Goal: Check status: Check status

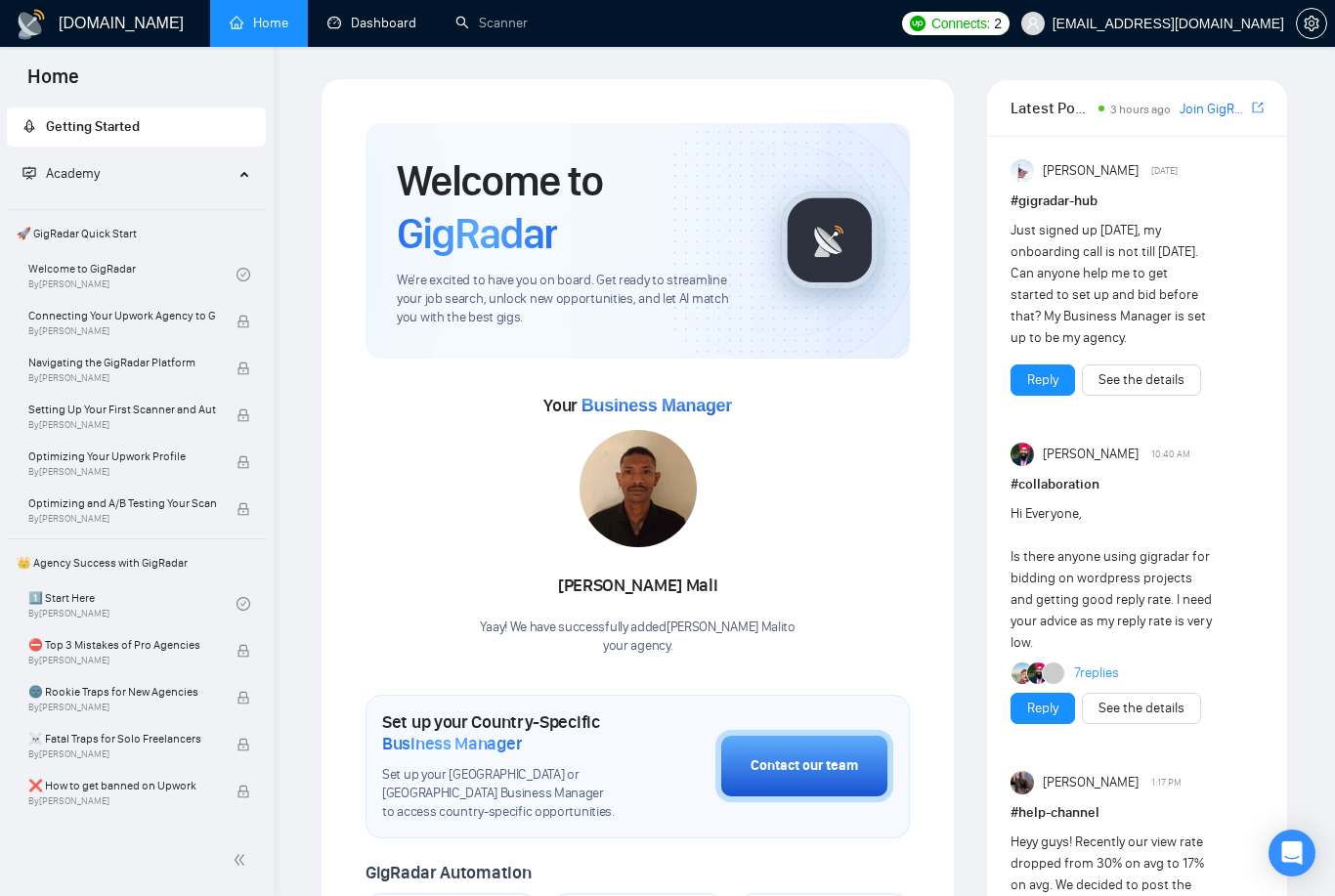
click at [380, 31] on link "Dashboard" at bounding box center [371, 22] width 89 height 17
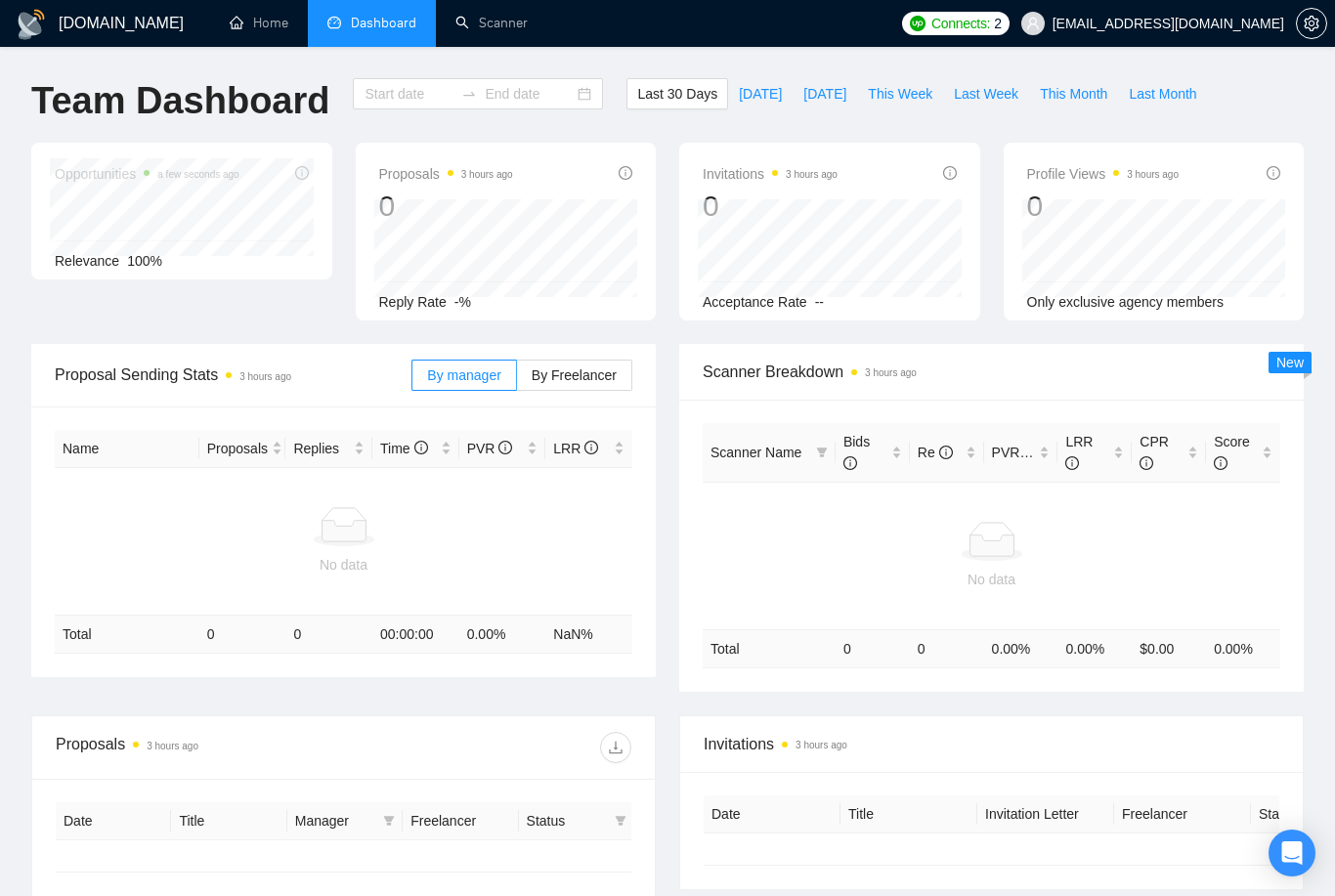
type input "[DATE]"
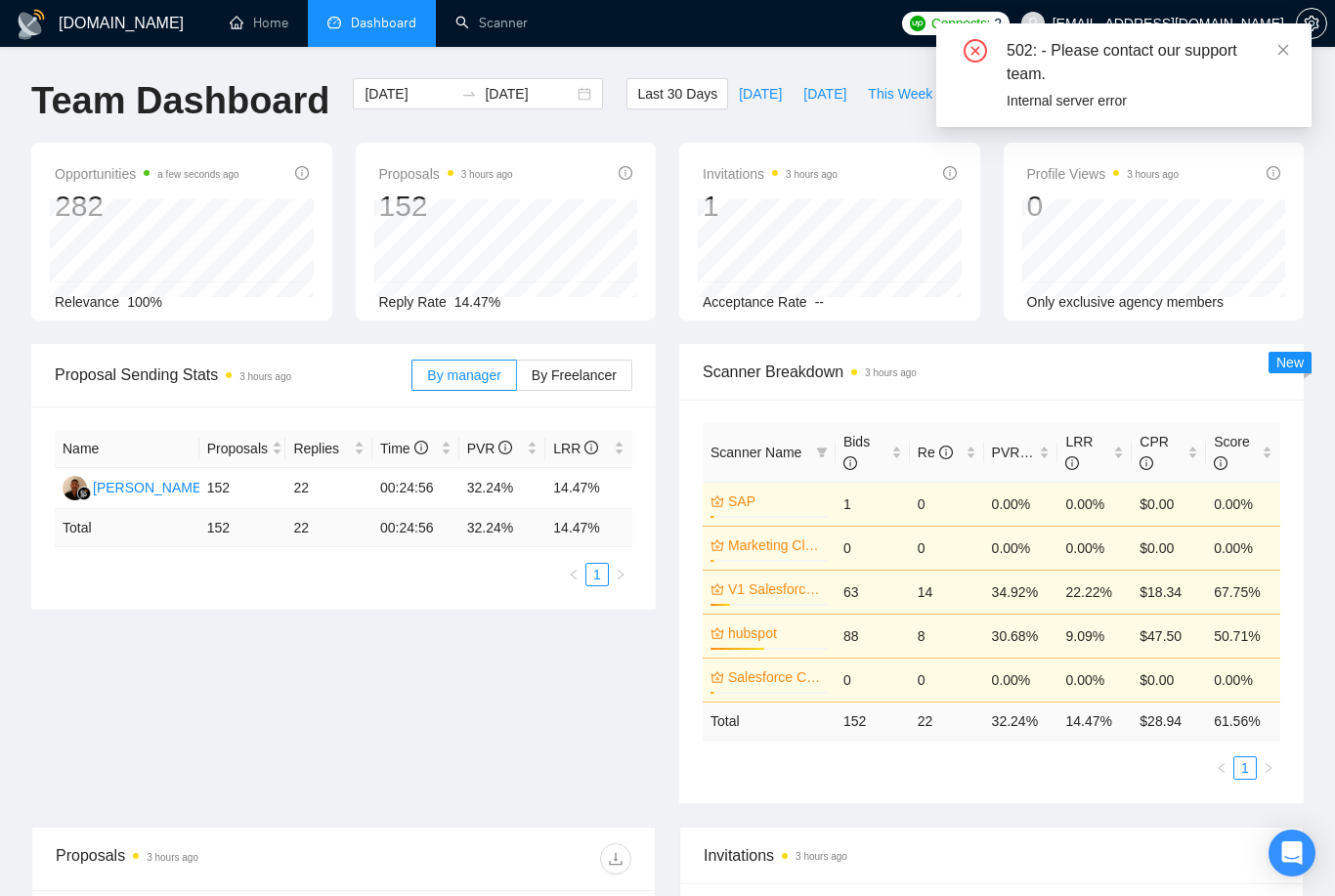
click at [1289, 58] on span at bounding box center [1283, 50] width 14 height 16
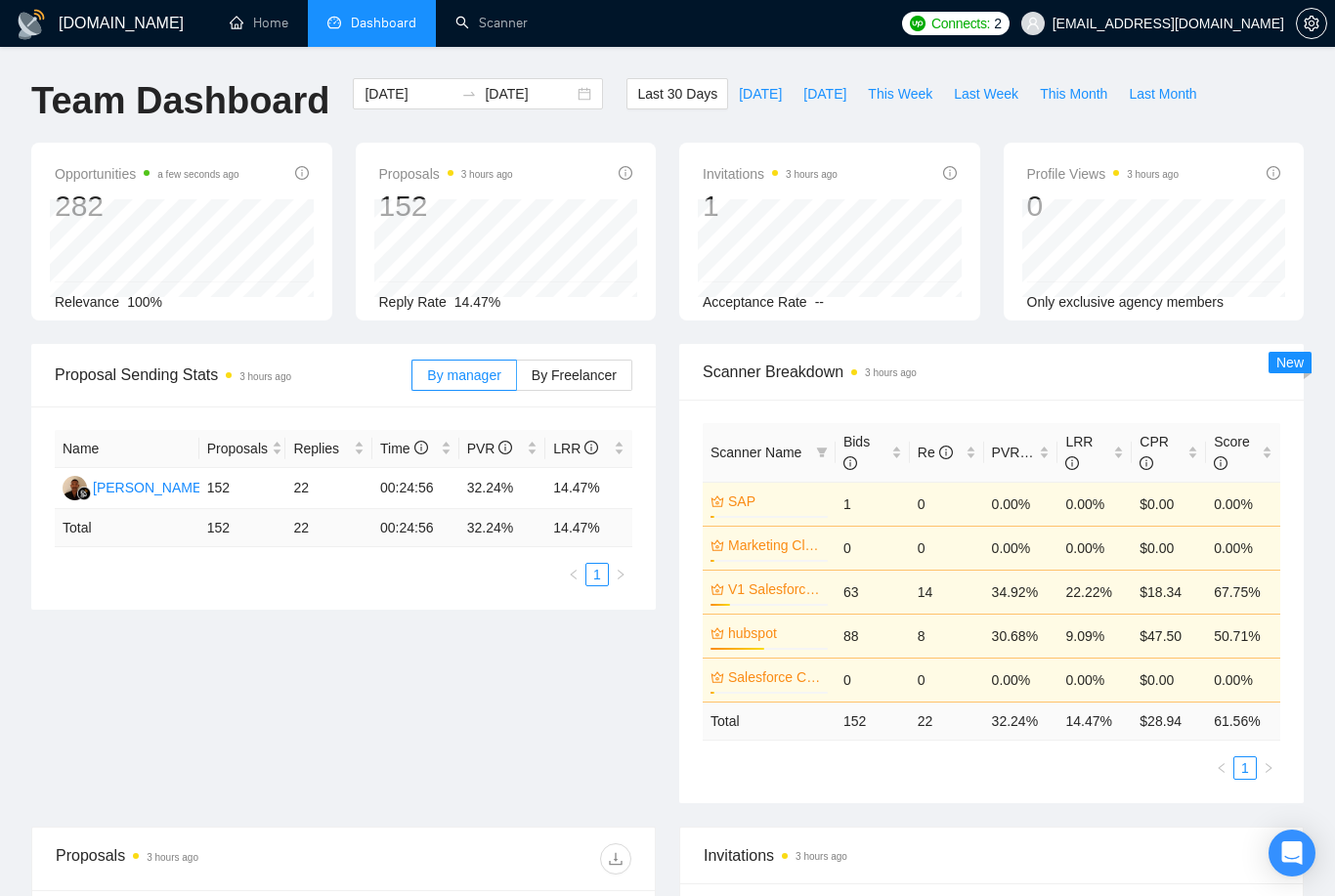
click at [915, 91] on span "This Week" at bounding box center [900, 94] width 65 height 21
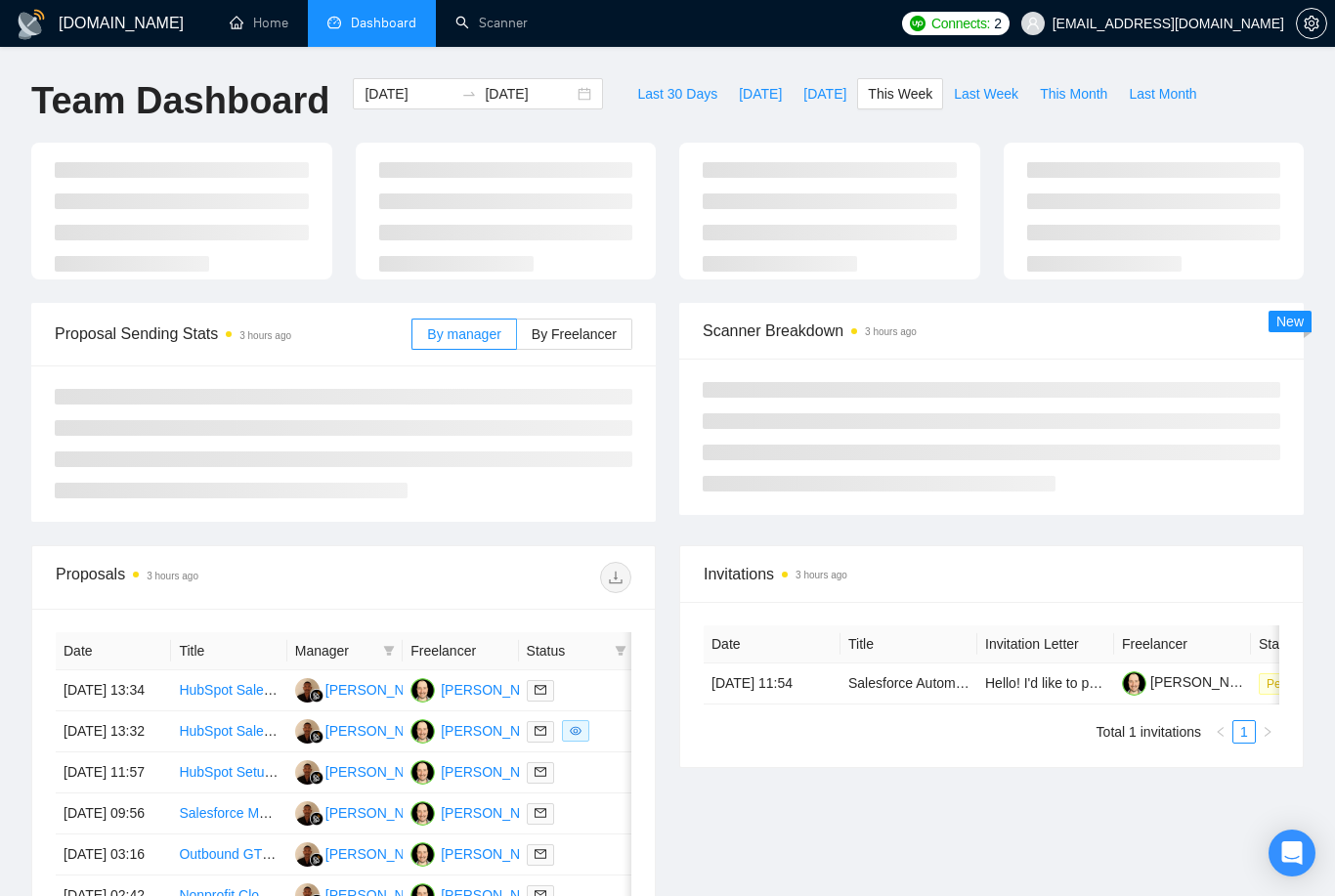
type input "[DATE]"
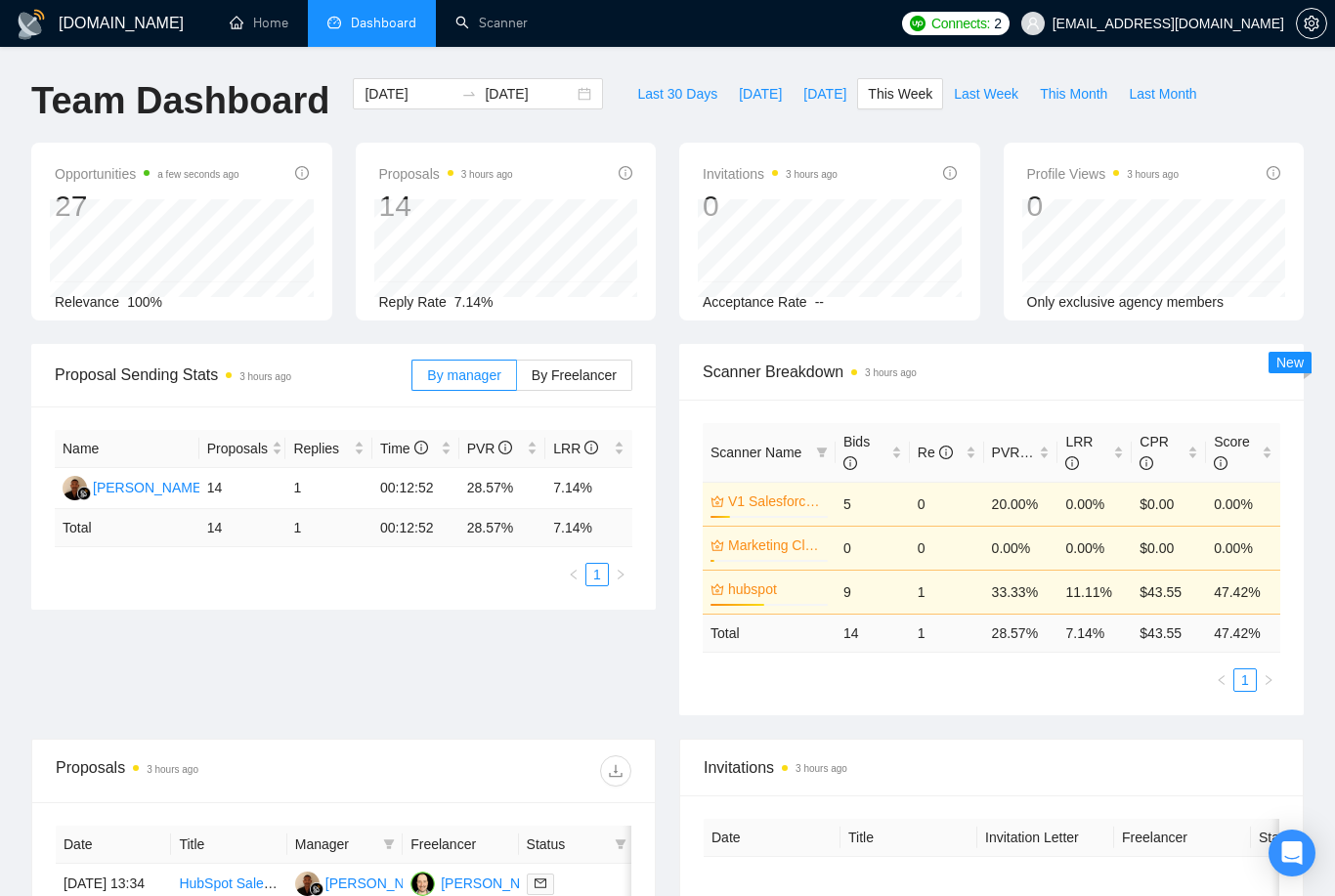
click at [1083, 107] on button "This Month" at bounding box center [1073, 94] width 89 height 31
type input "[DATE]"
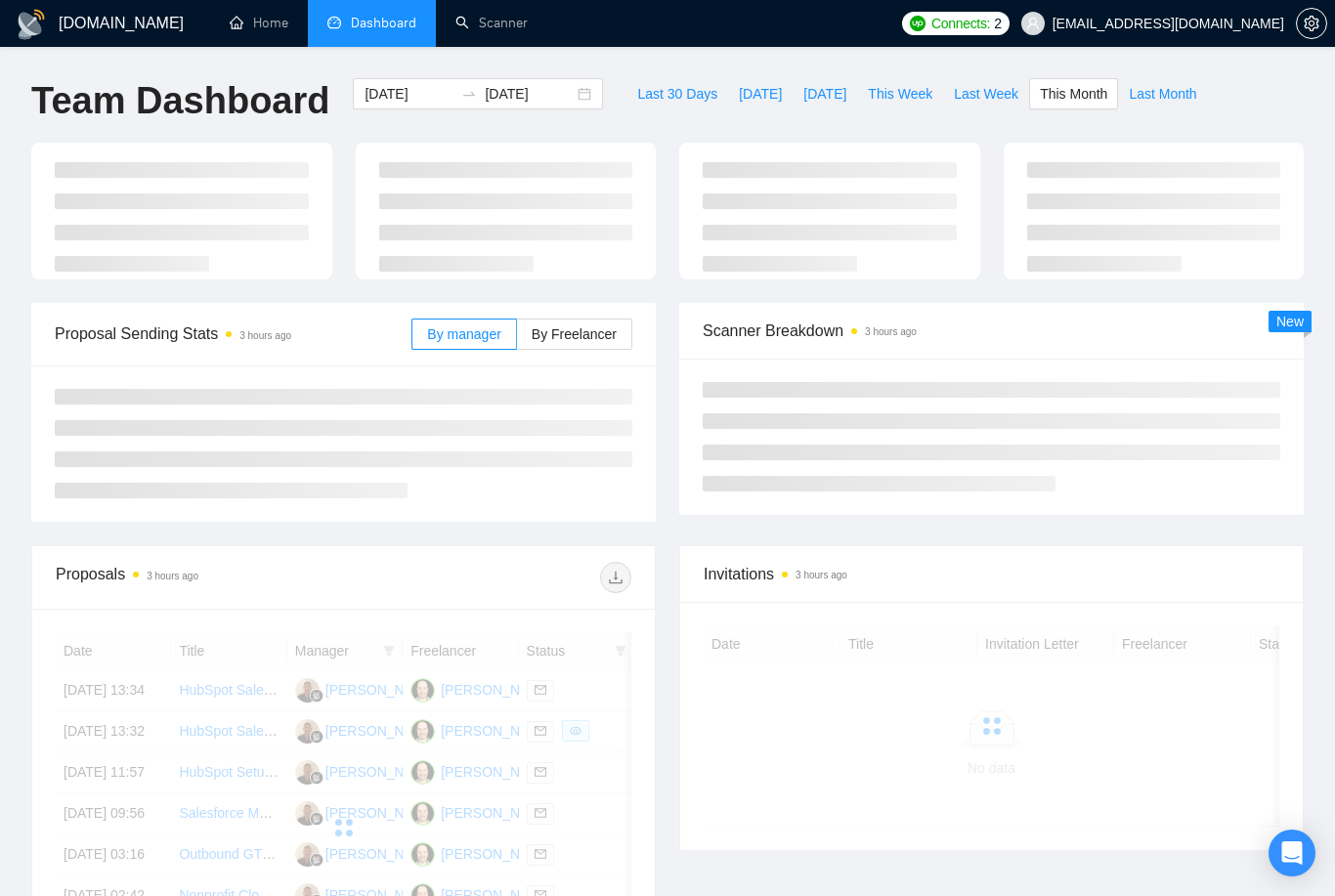
click at [1163, 106] on button "Last Month" at bounding box center [1162, 94] width 89 height 31
type input "[DATE]"
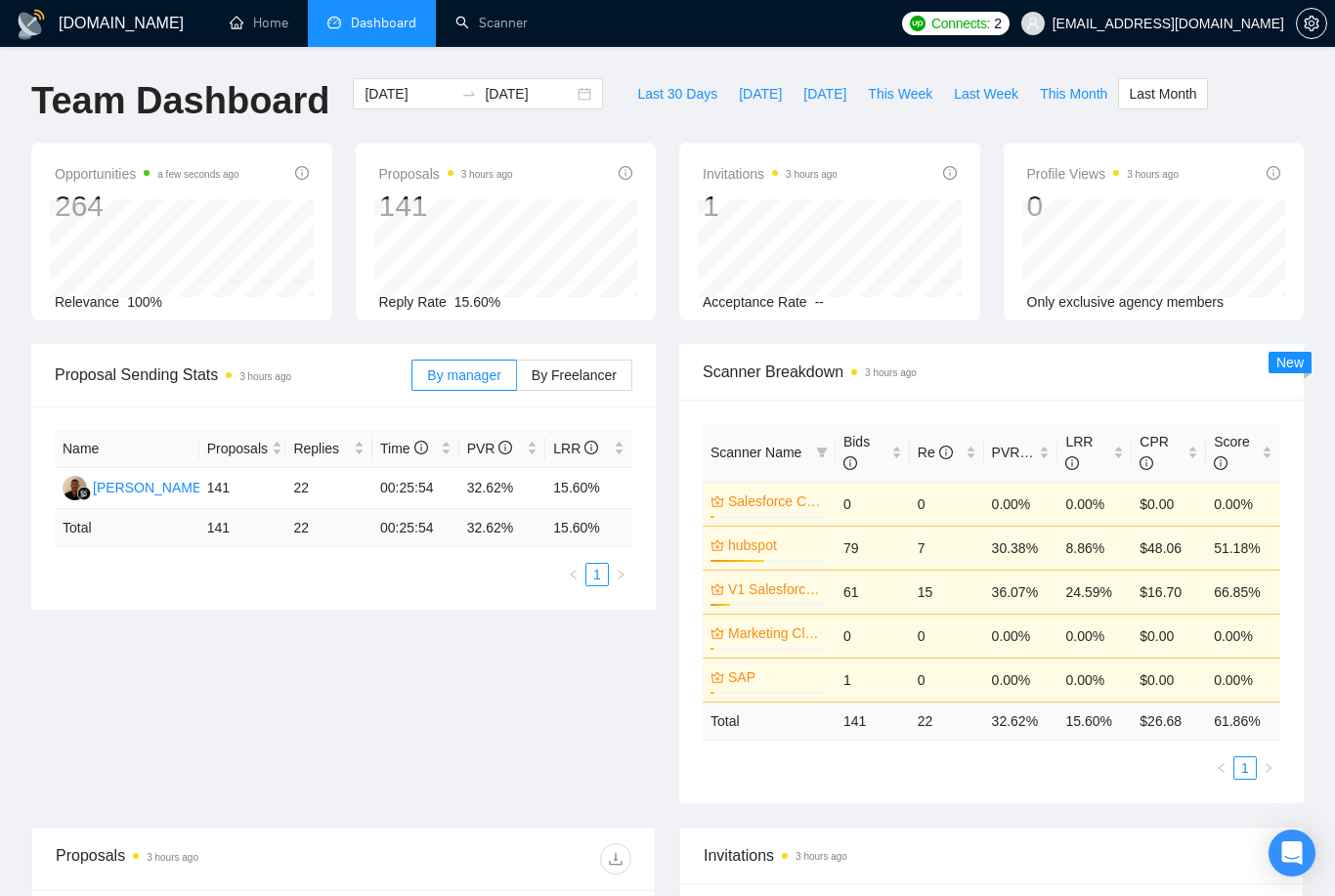
click at [658, 108] on button "Last 30 Days" at bounding box center [677, 94] width 102 height 31
type input "[DATE]"
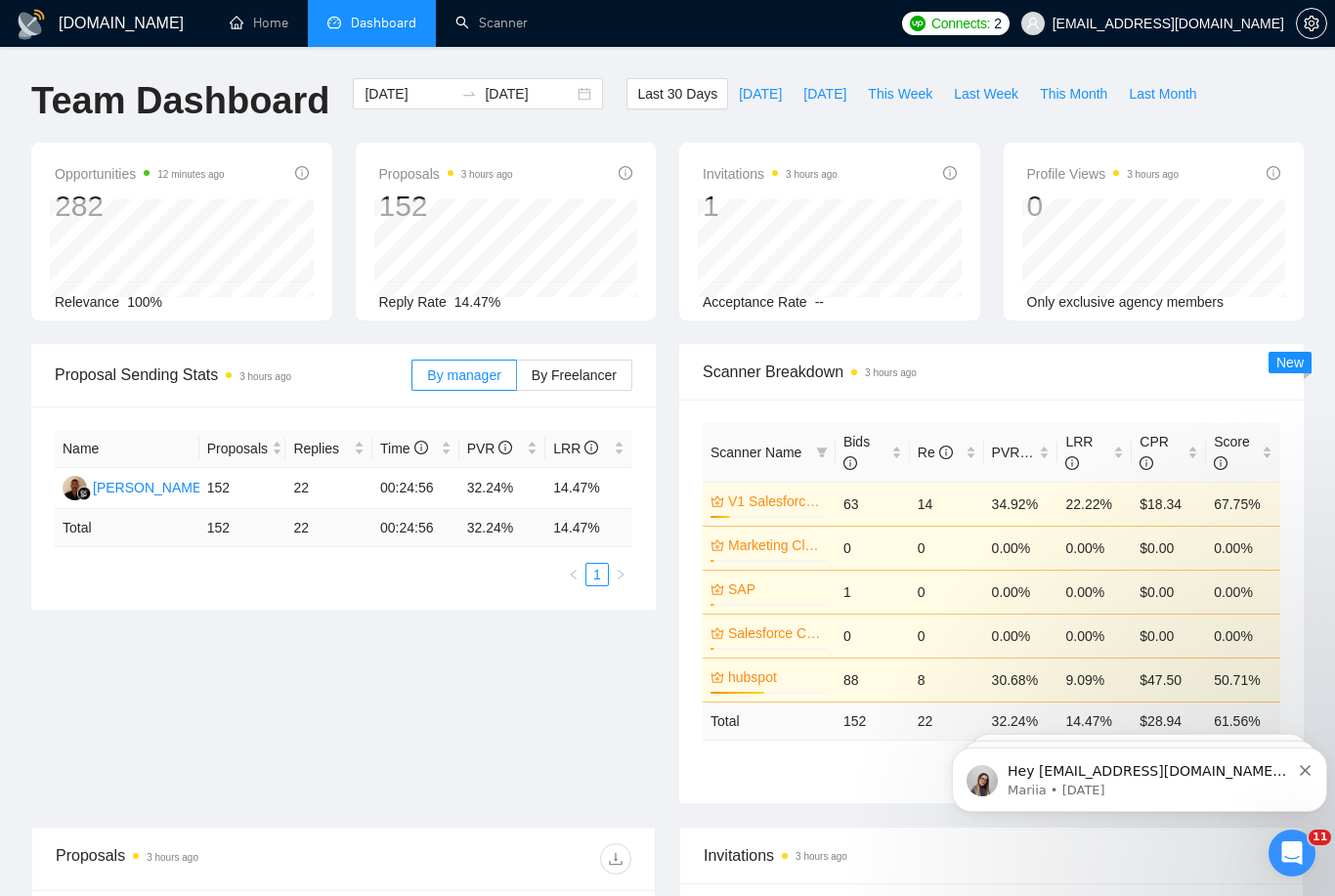
click at [736, 1] on ul "Home Dashboard Scanner" at bounding box center [547, 23] width 688 height 47
